Goal: Information Seeking & Learning: Check status

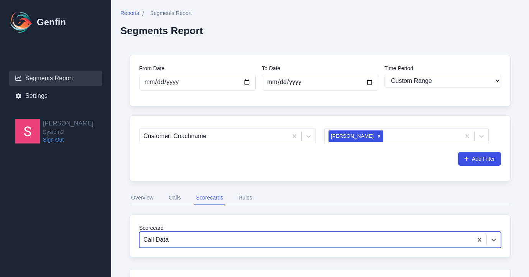
select select "custom"
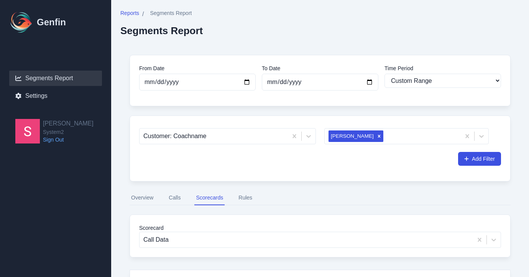
click at [175, 201] on button "Calls" at bounding box center [174, 198] width 15 height 15
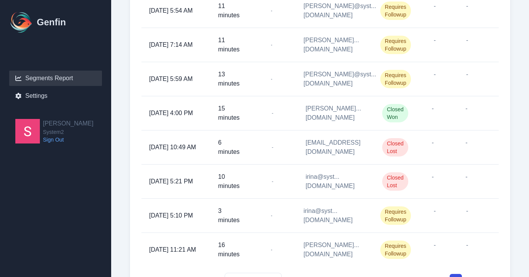
scroll to position [358, 0]
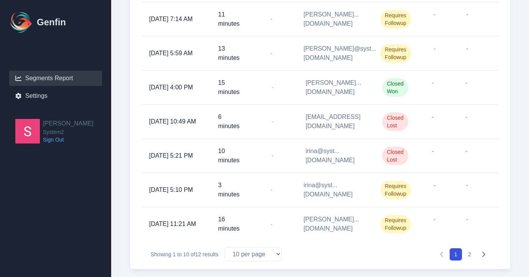
click at [473, 248] on button "2" at bounding box center [470, 254] width 12 height 12
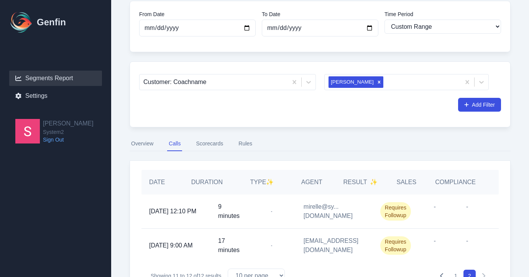
scroll to position [87, 0]
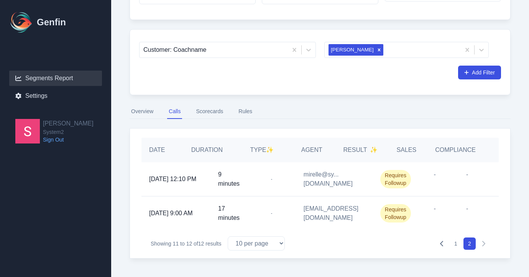
click at [456, 244] on button "1" at bounding box center [456, 243] width 12 height 12
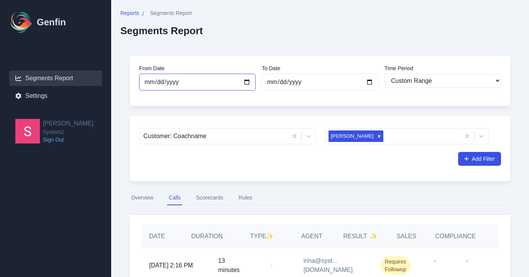
click at [244, 81] on input "[DATE]" at bounding box center [197, 82] width 117 height 17
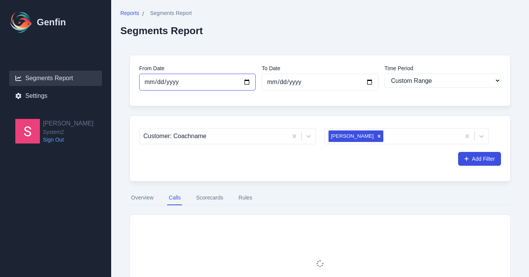
type input "[DATE]"
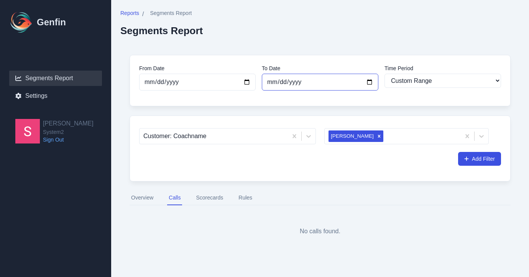
click at [371, 80] on input "[DATE]" at bounding box center [320, 82] width 117 height 17
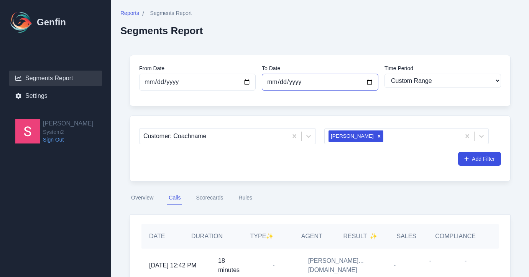
type input "[DATE]"
select select "7"
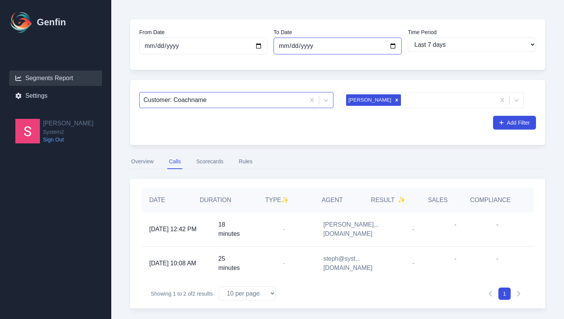
scroll to position [44, 0]
